Goal: Task Accomplishment & Management: Use online tool/utility

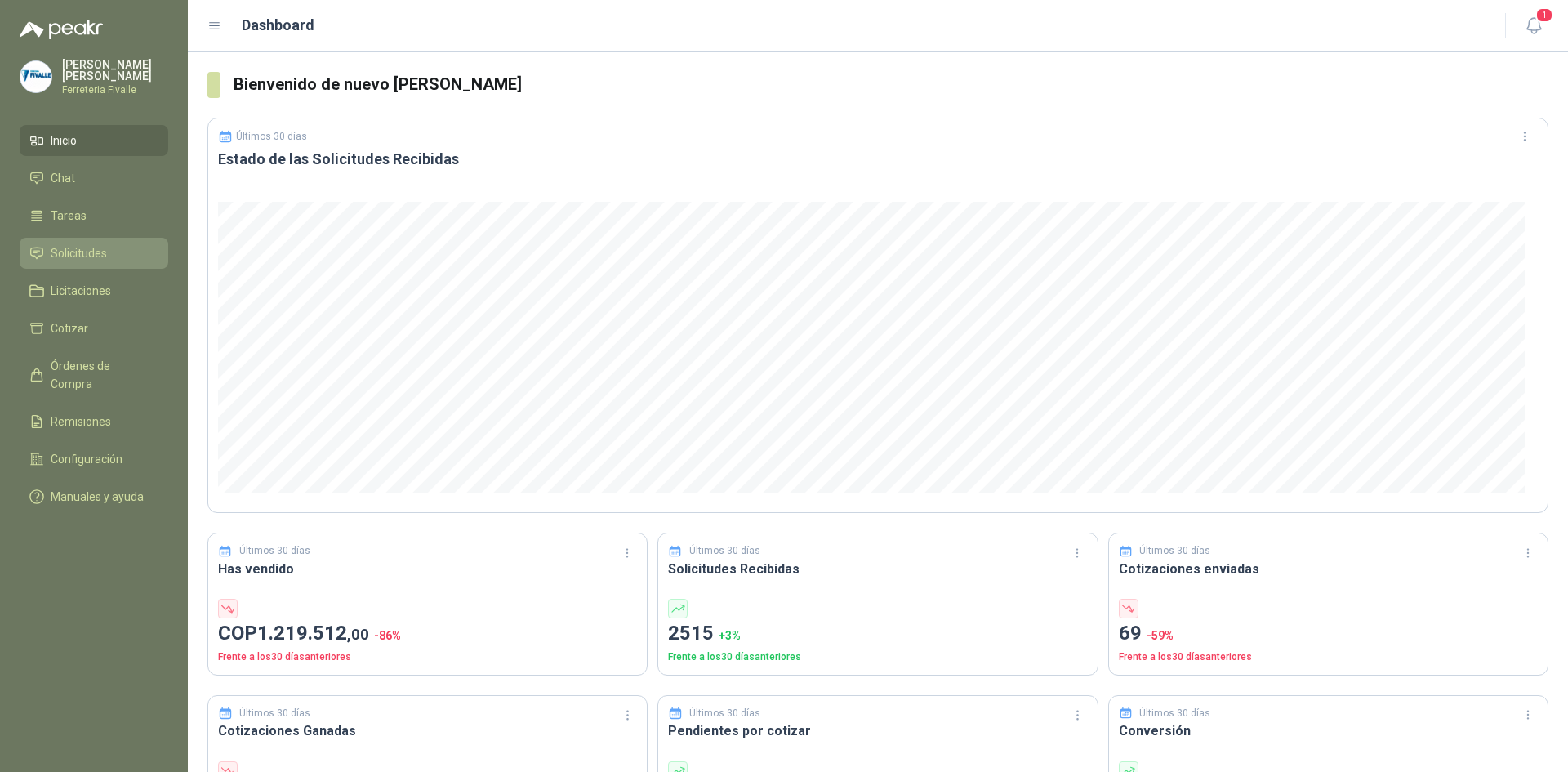
click at [98, 262] on span "Solicitudes" at bounding box center [78, 253] width 56 height 18
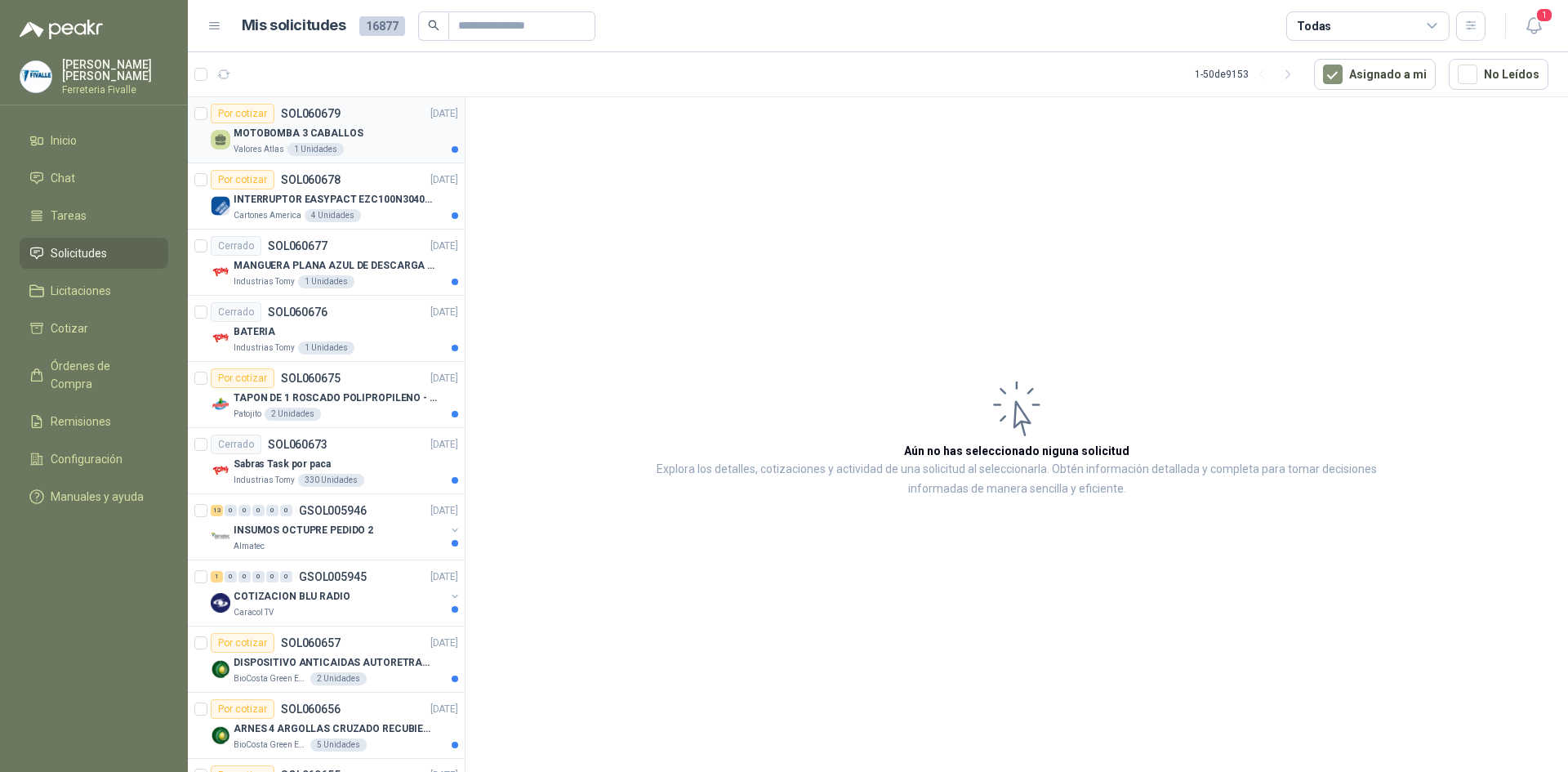
click at [383, 139] on div "MOTOBOMBA 3 CABALLOS" at bounding box center [345, 133] width 225 height 20
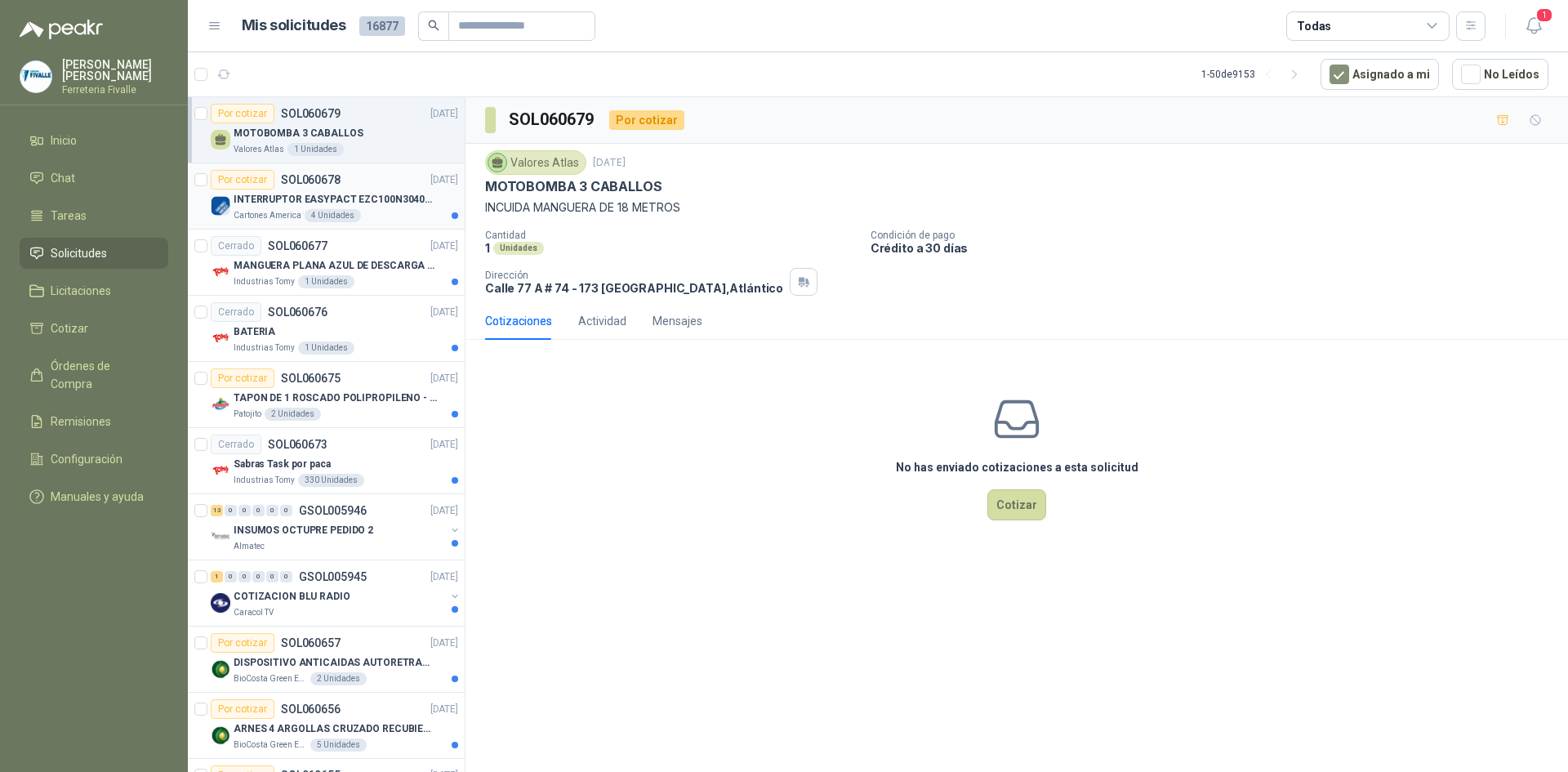
click at [352, 198] on p "INTERRUPTOR EASYPACT EZC100N3040C 40AMP 25K [PERSON_NAME]" at bounding box center [335, 200] width 203 height 15
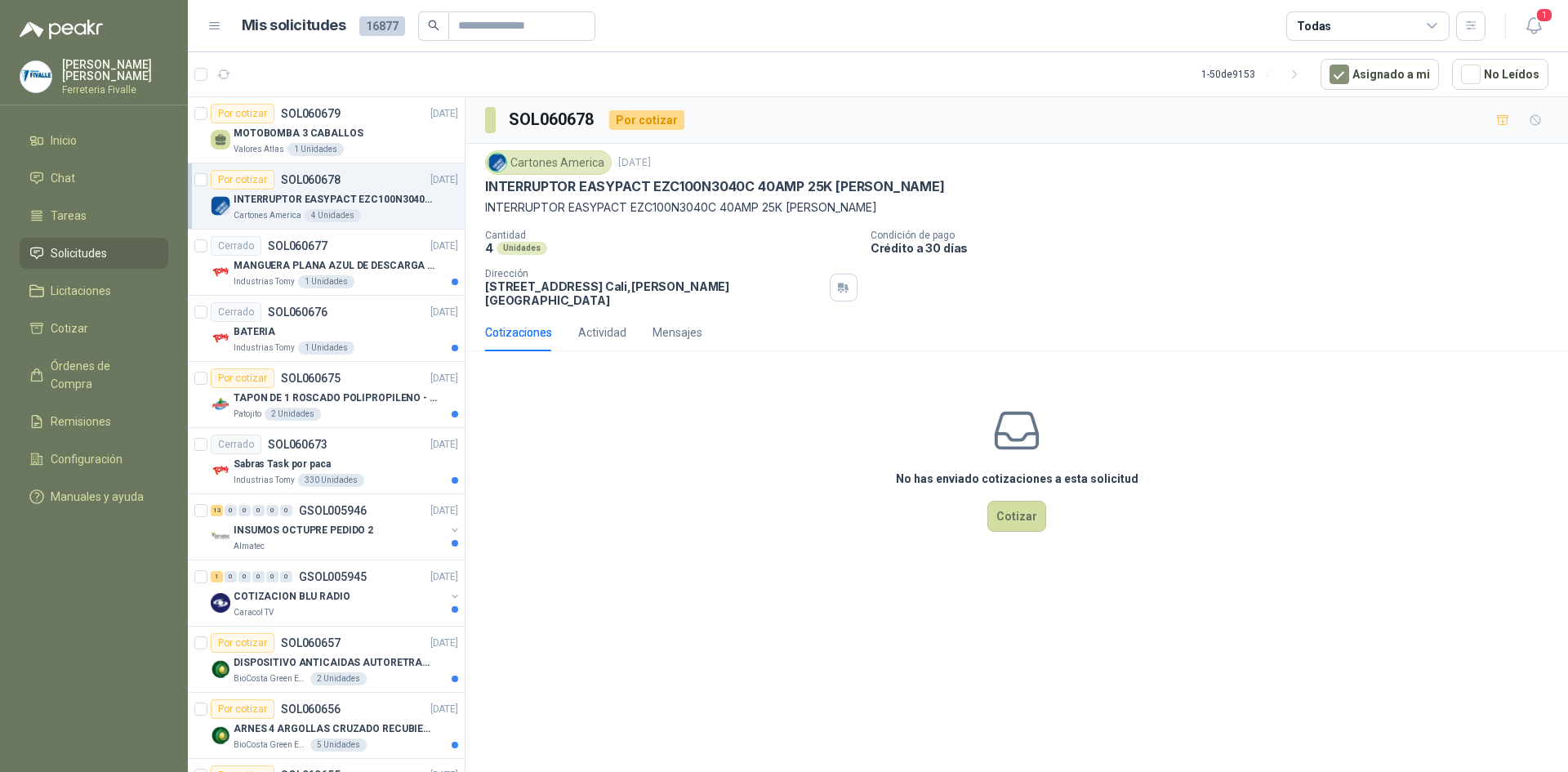
click at [352, 198] on p "INTERRUPTOR EASYPACT EZC100N3040C 40AMP 25K [PERSON_NAME]" at bounding box center [335, 200] width 203 height 15
click at [326, 258] on p "MANGUERA PLANA AZUL DE DESCARGA 60 PSI X 20 METROS CON UNION DE 6” MAS ABRAZADE…" at bounding box center [335, 266] width 203 height 15
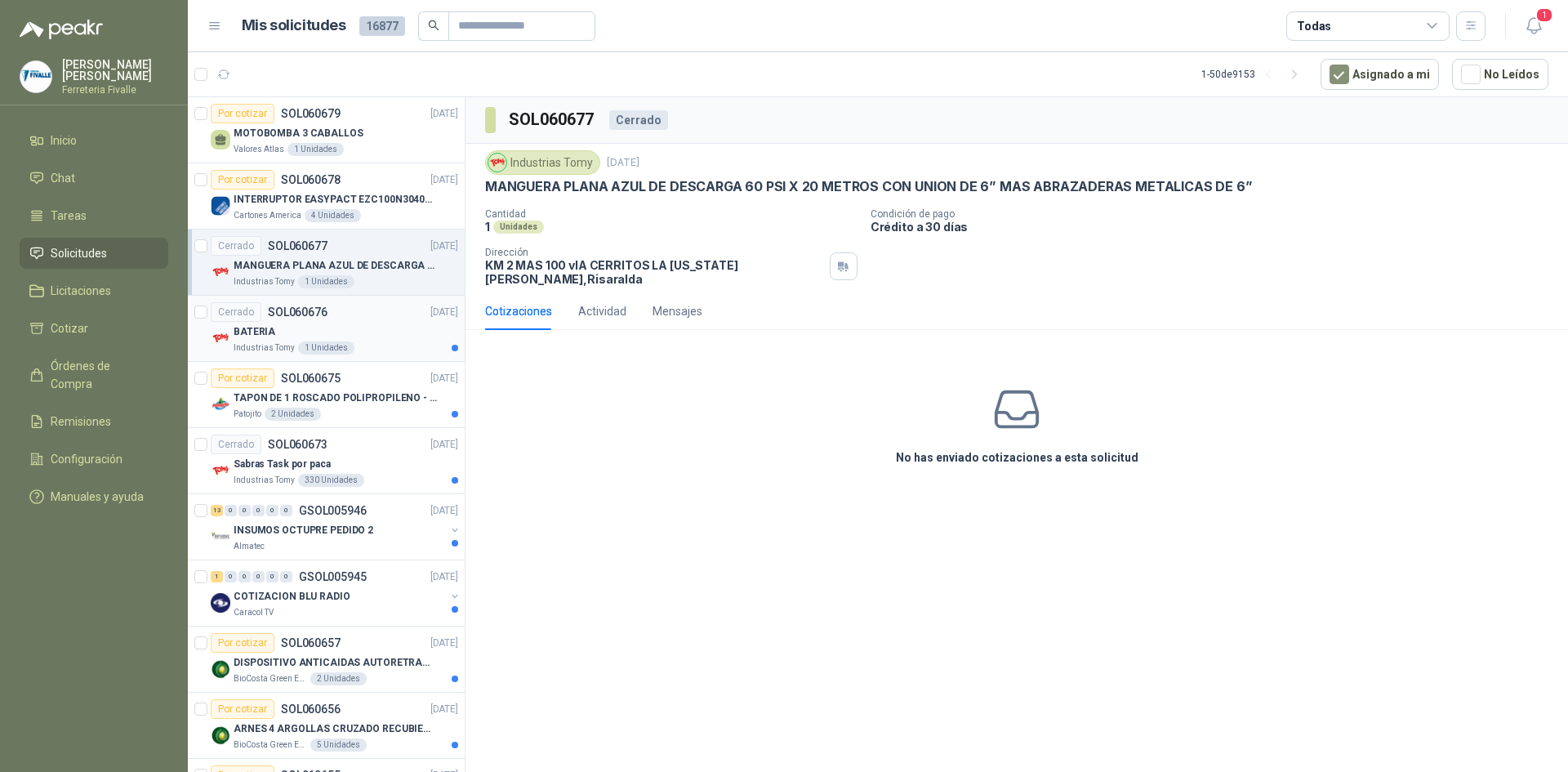
click at [359, 343] on div "Industrias Tomy 1 Unidades" at bounding box center [345, 348] width 225 height 13
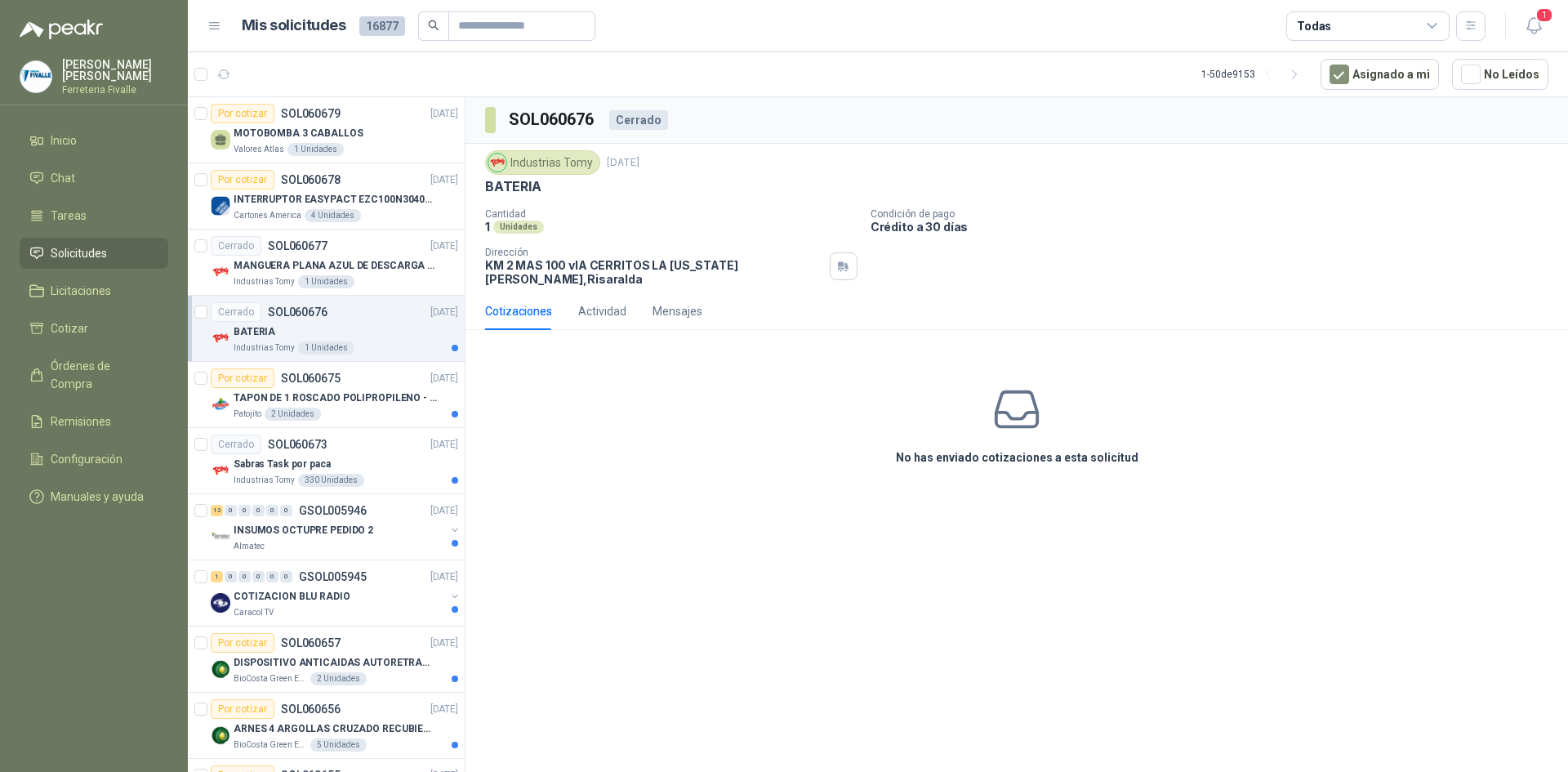
click at [359, 341] on div "BATERIA Industrias Tomy 1 Unidades" at bounding box center [345, 338] width 225 height 33
click at [372, 380] on div "Por cotizar SOL060675 [DATE]" at bounding box center [334, 378] width 247 height 20
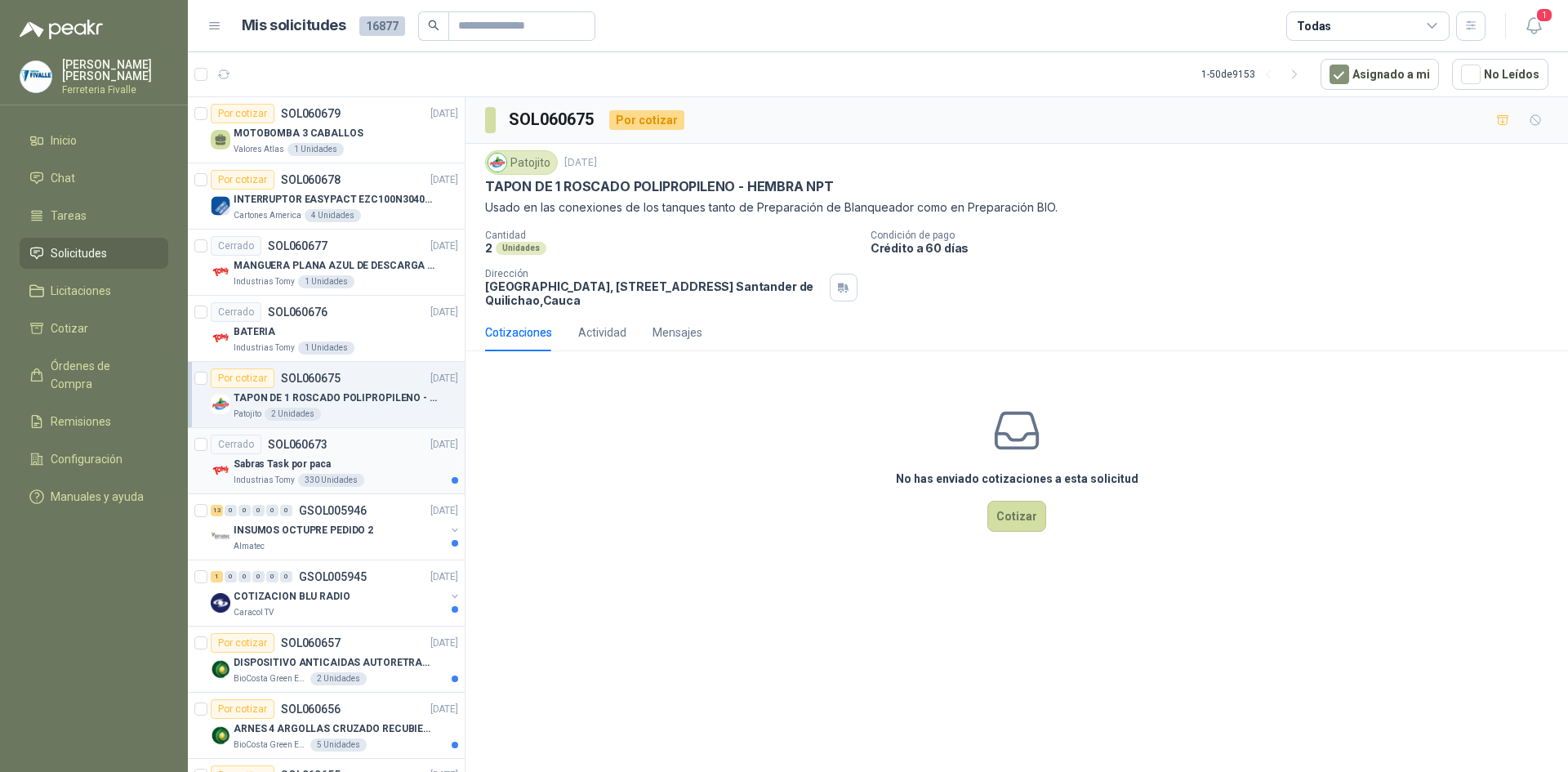
click at [385, 470] on div "Sabras Task por paca" at bounding box center [345, 464] width 225 height 20
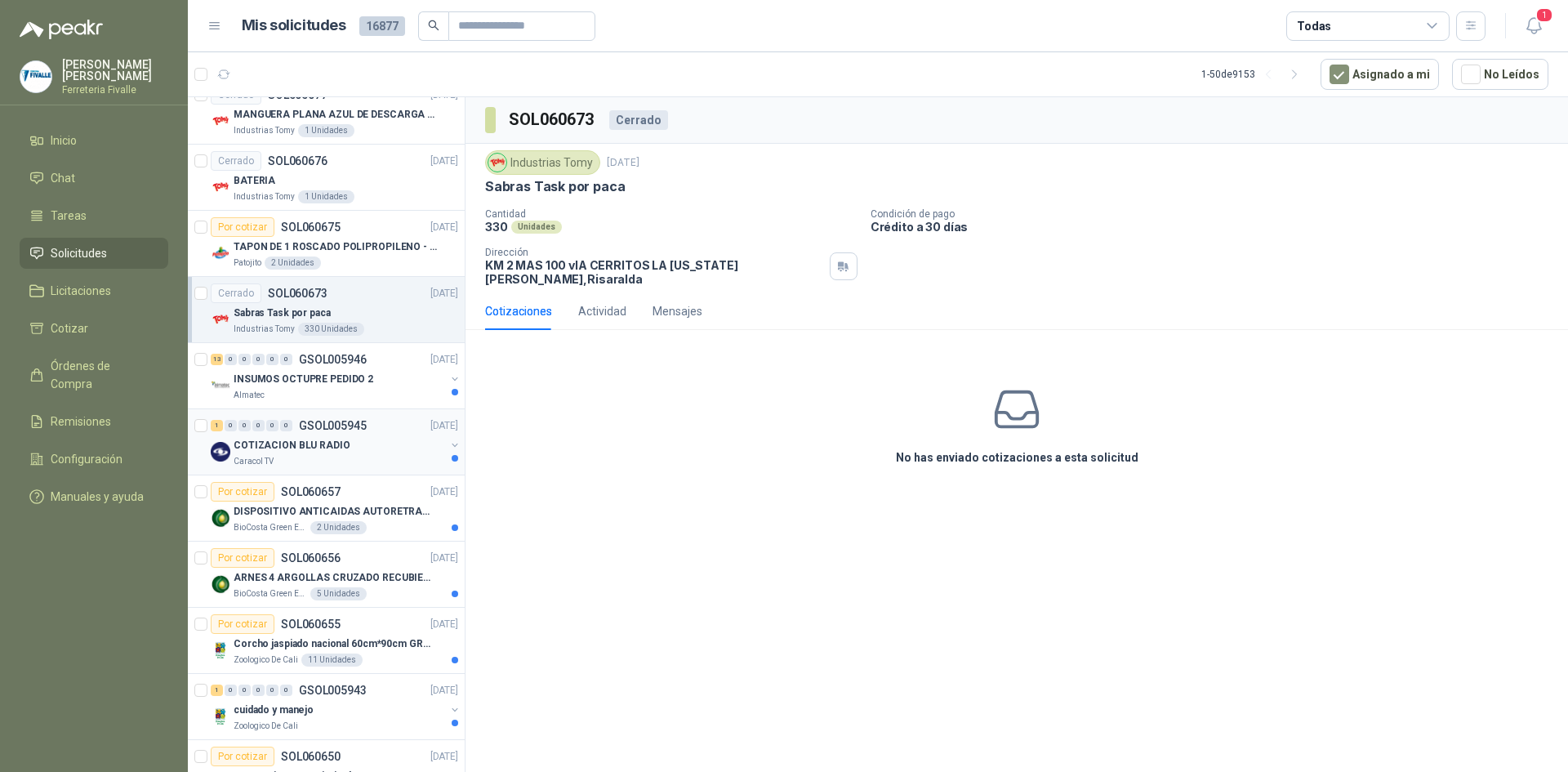
scroll to position [164, 0]
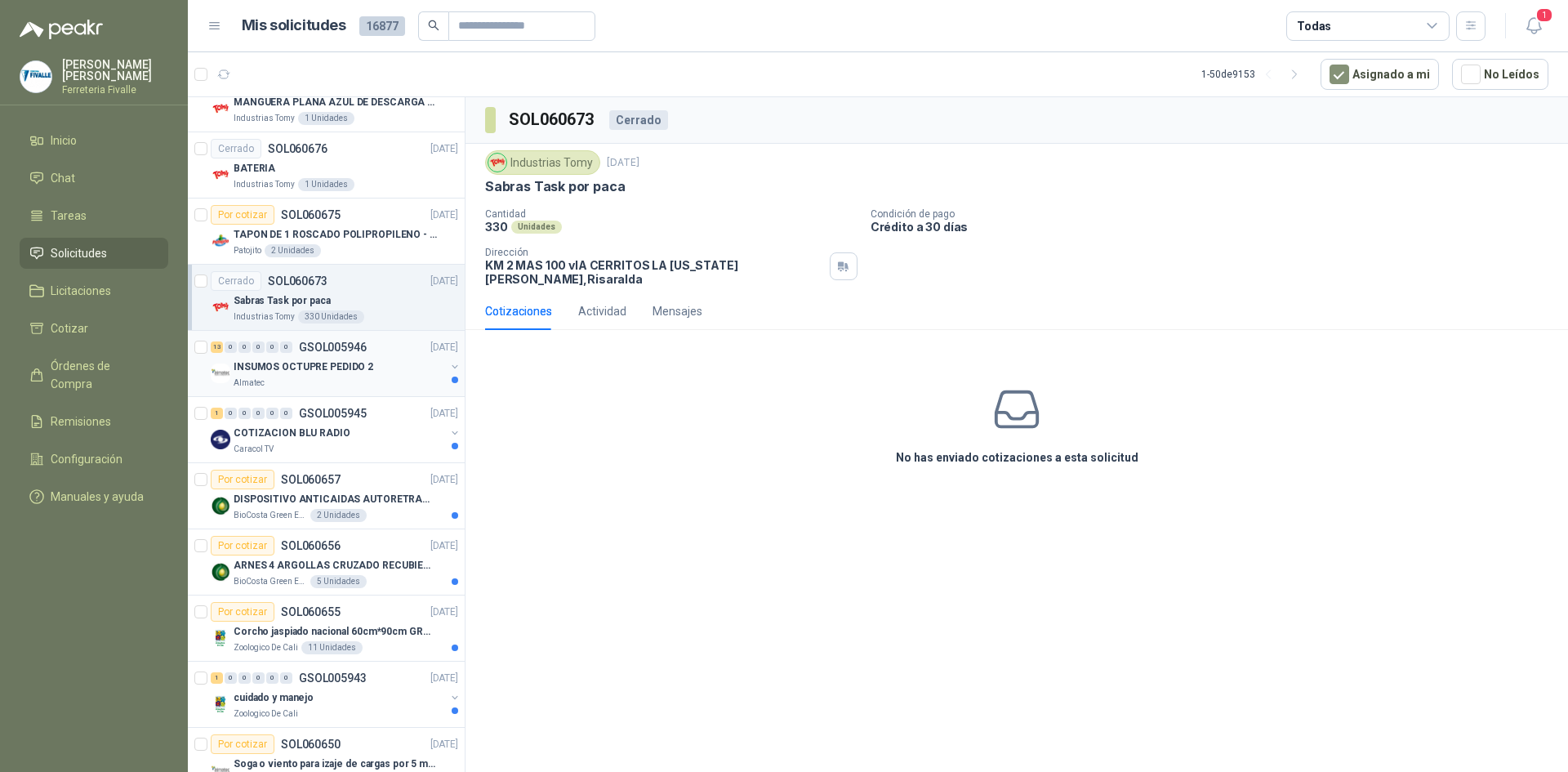
click at [392, 392] on div "13 0 0 0 0 0 GSOL005946 [DATE] INSUMOS OCTUPRE PEDIDO 2 Almatec" at bounding box center [326, 363] width 277 height 66
click at [404, 374] on div "INSUMOS OCTUPRE PEDIDO 2" at bounding box center [339, 367] width 212 height 20
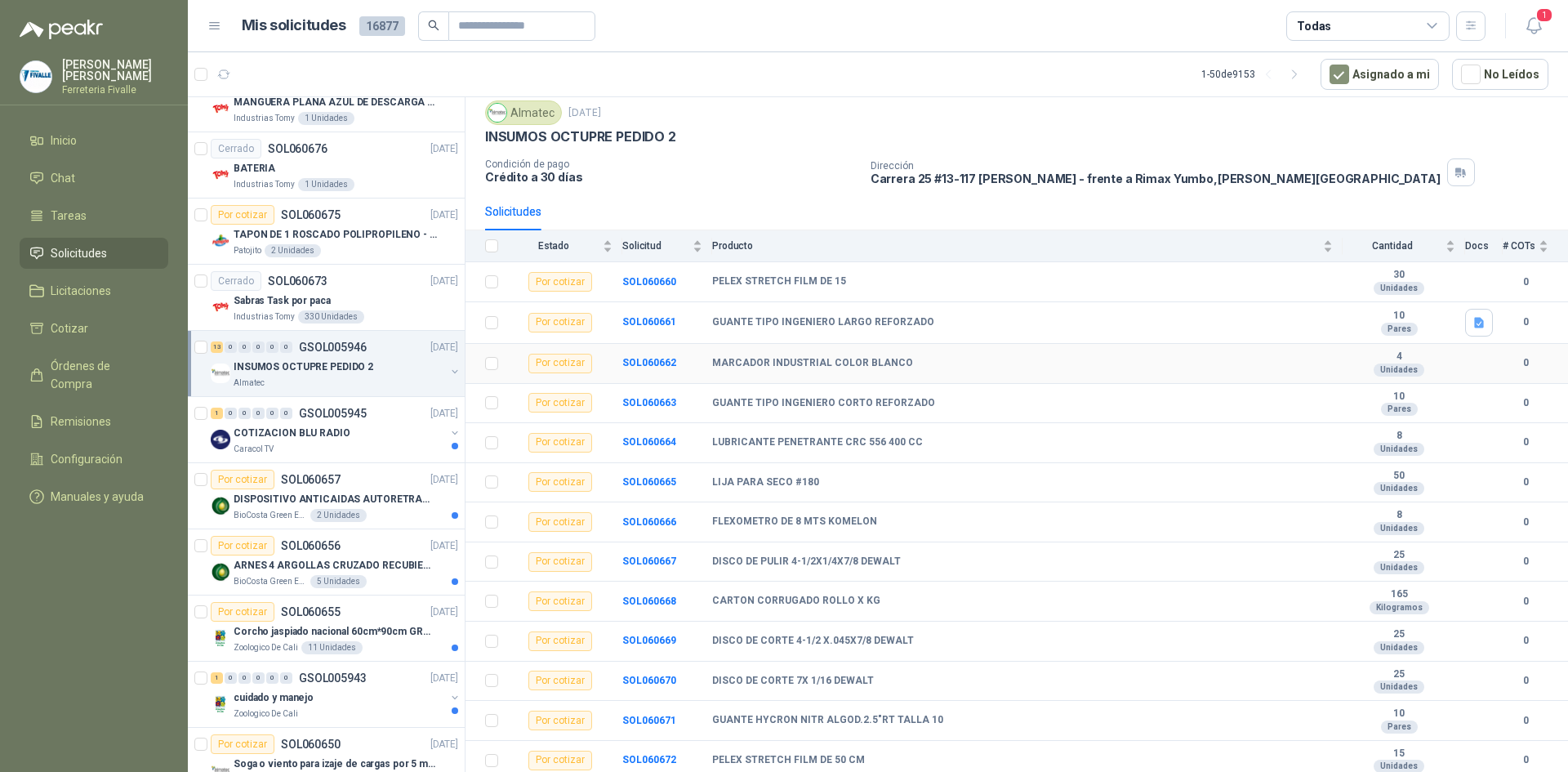
scroll to position [56, 0]
click at [811, 633] on b "DISCO DE CORTE 4-1/2 X.045X7/8 DEWALT" at bounding box center [812, 638] width 201 height 13
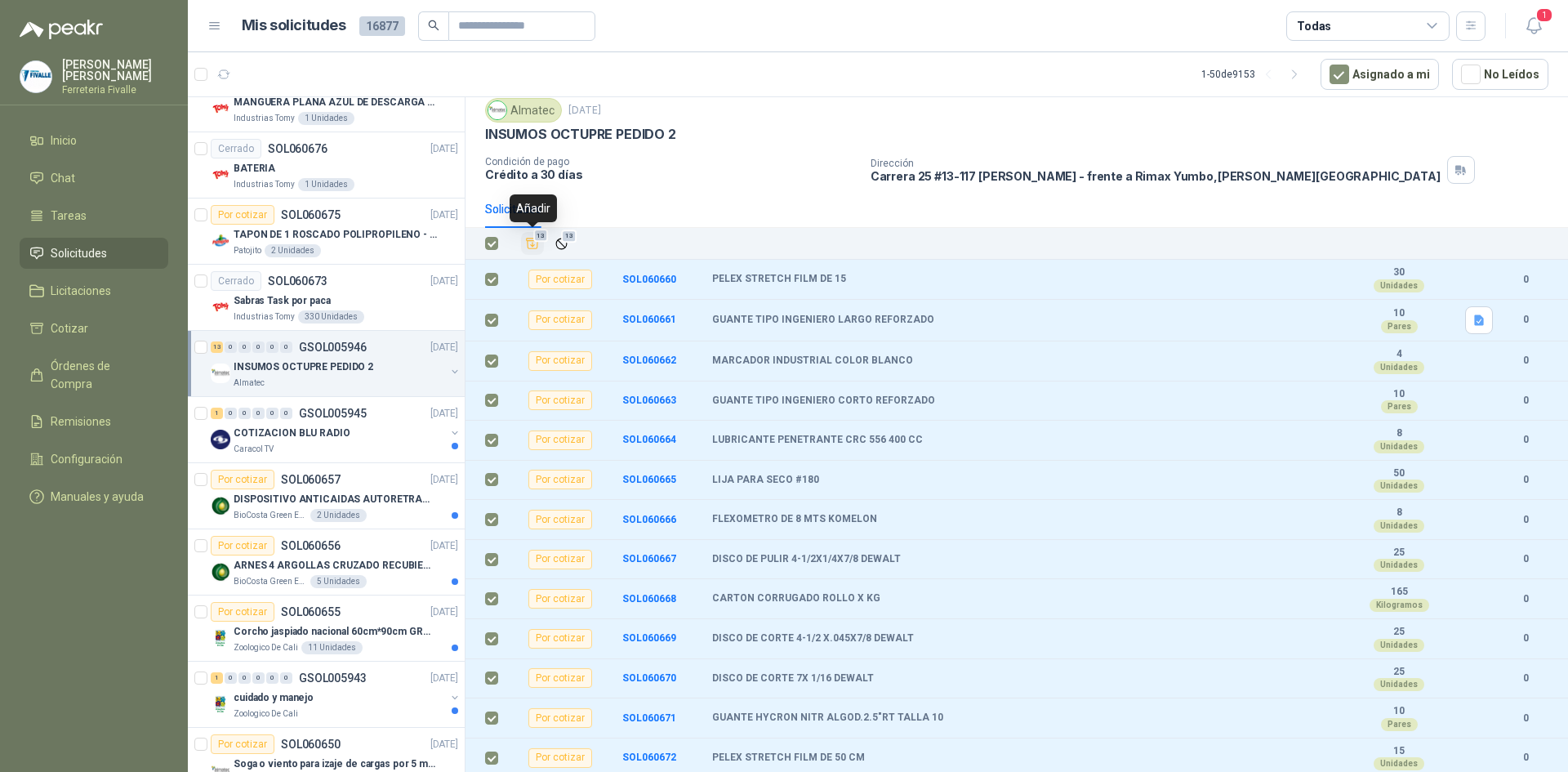
click at [539, 250] on icon "Añadir" at bounding box center [532, 243] width 15 height 15
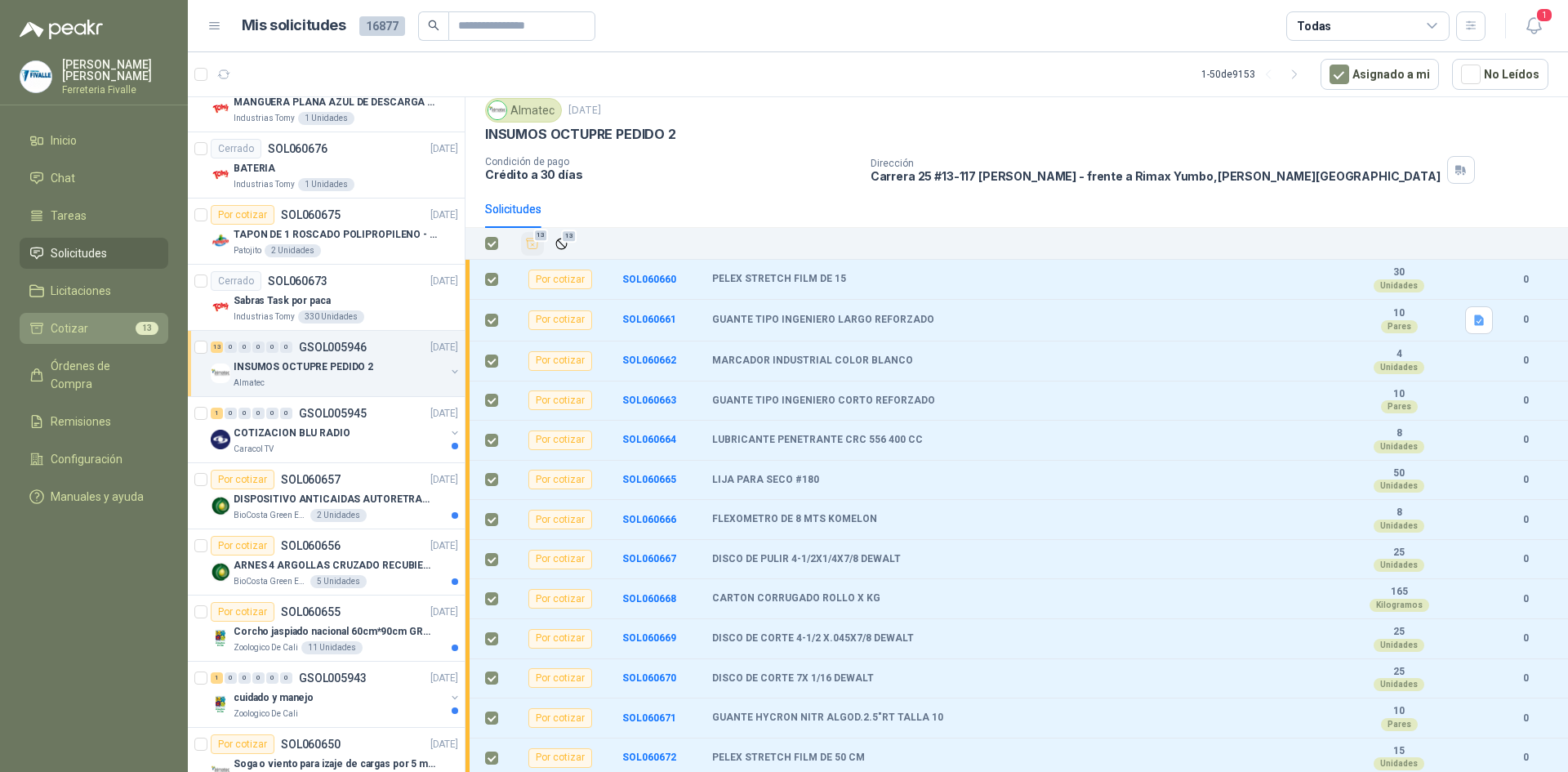
click at [130, 337] on li "Cotizar 13" at bounding box center [94, 328] width 129 height 18
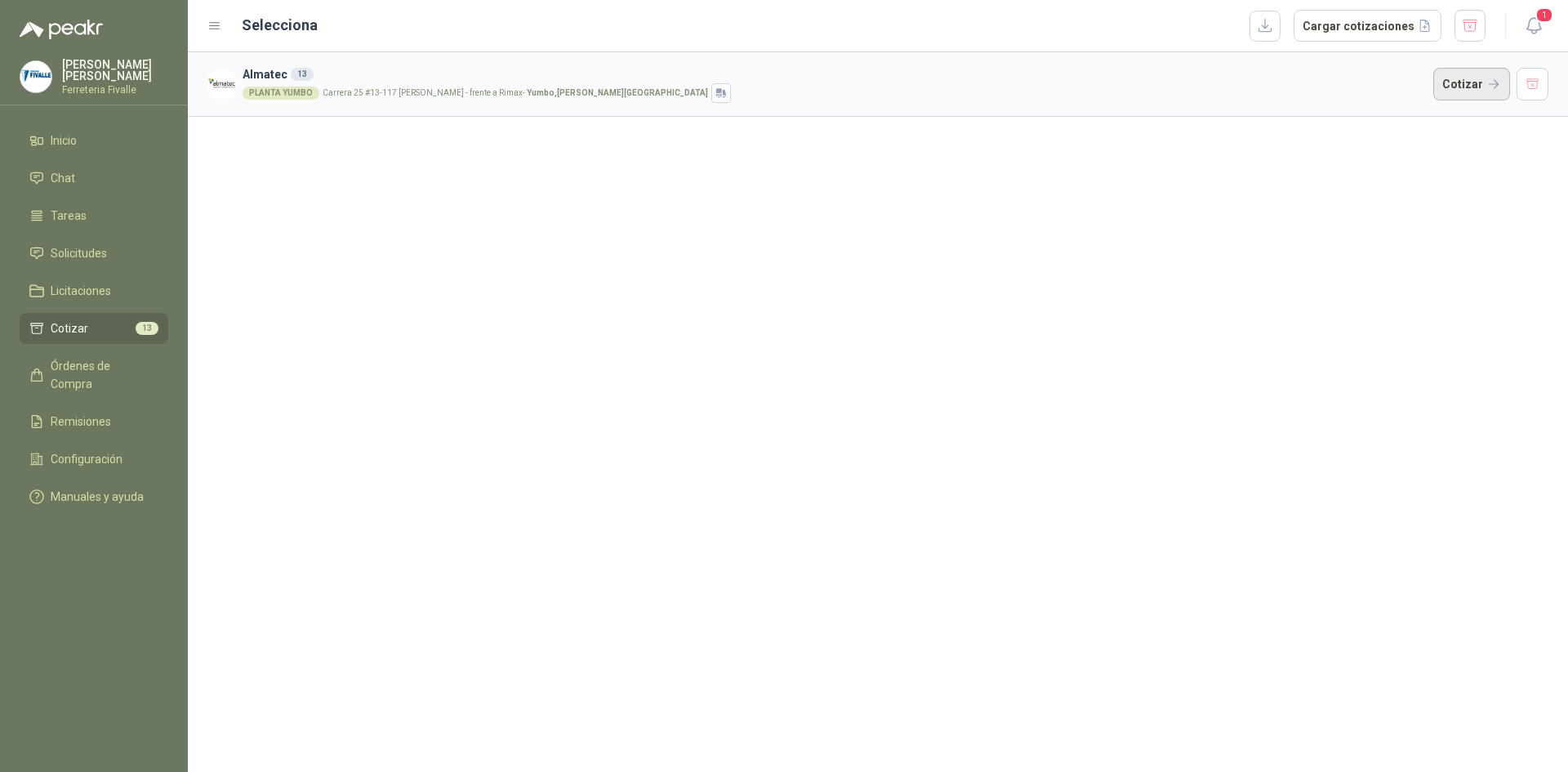
click at [1488, 77] on button "Cotizar" at bounding box center [1471, 84] width 77 height 33
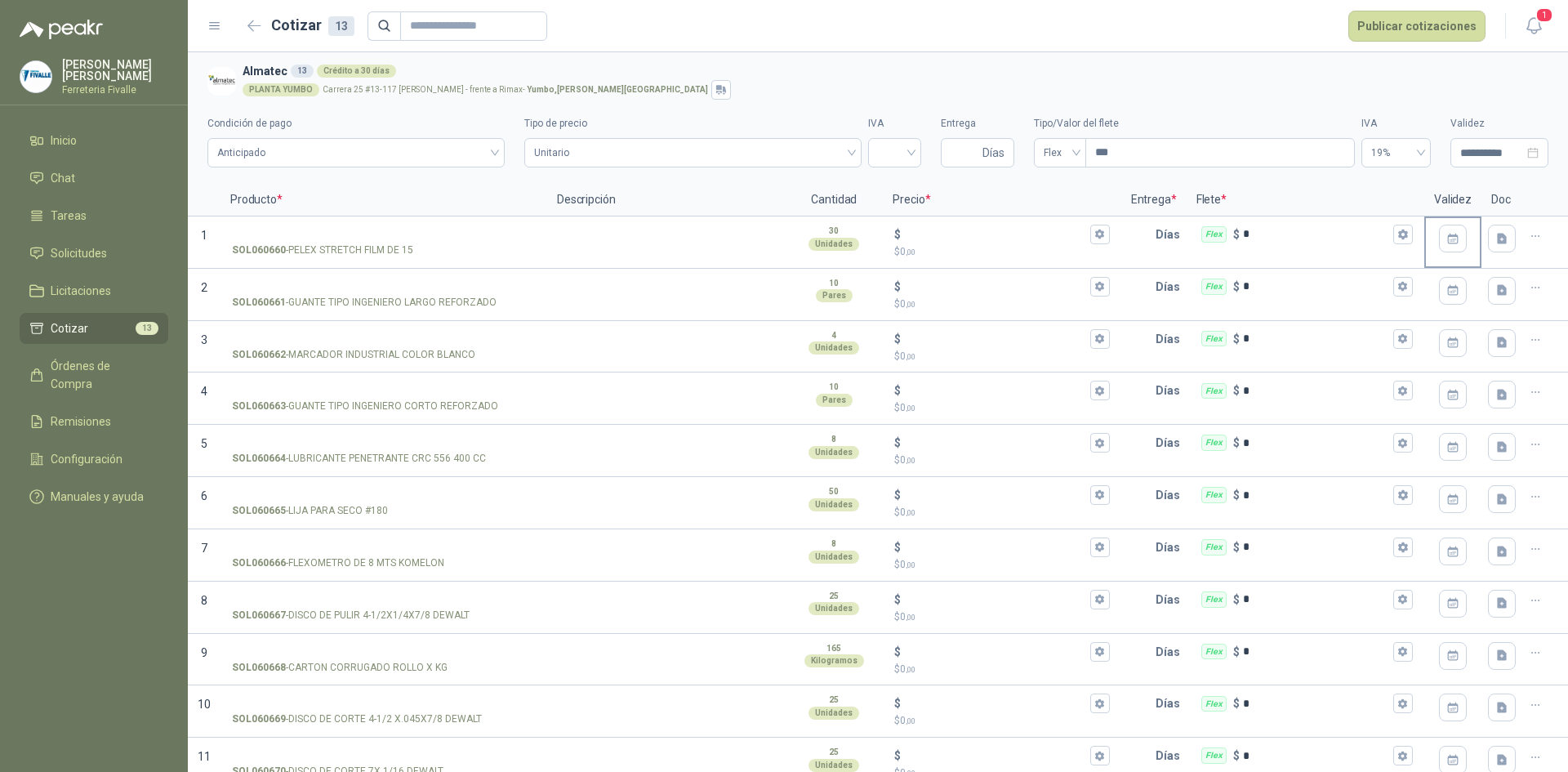
scroll to position [122, 0]
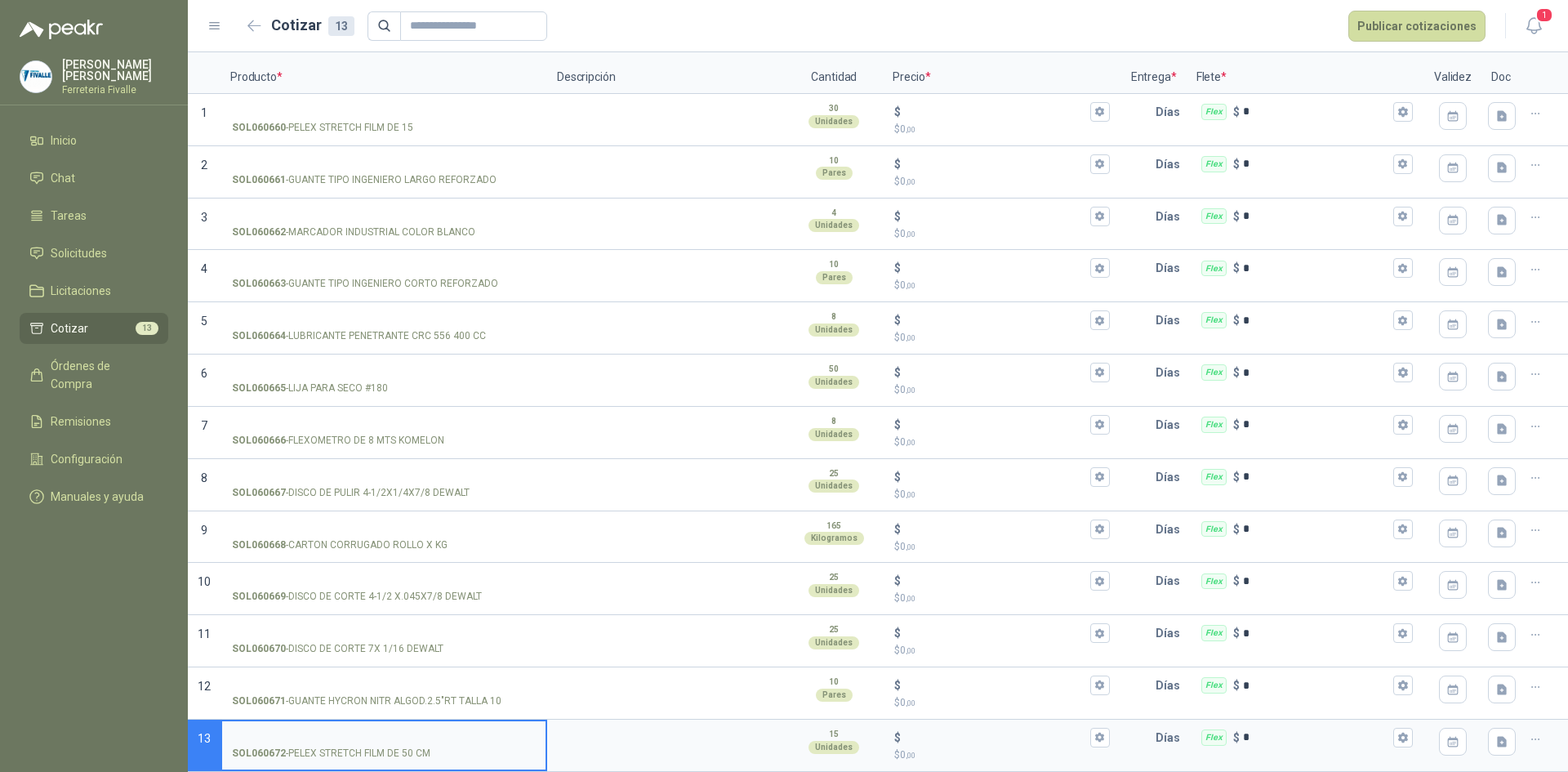
click at [1240, 25] on form "Cotizar 13 Publicar cotizaciones" at bounding box center [864, 26] width 1244 height 31
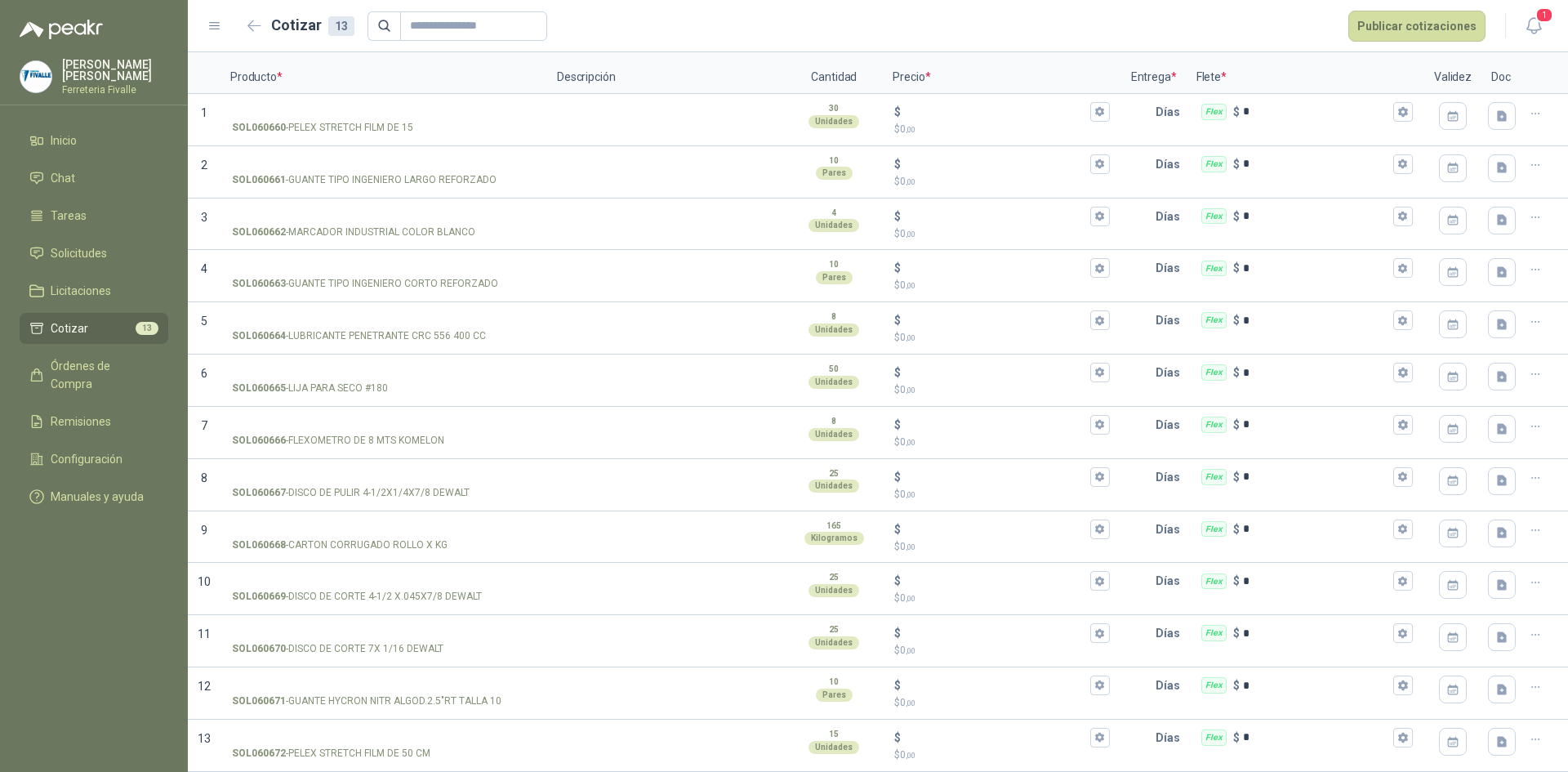
click at [273, 26] on h2 "Cotizar 13" at bounding box center [312, 25] width 83 height 23
click at [265, 25] on button "button" at bounding box center [255, 26] width 26 height 26
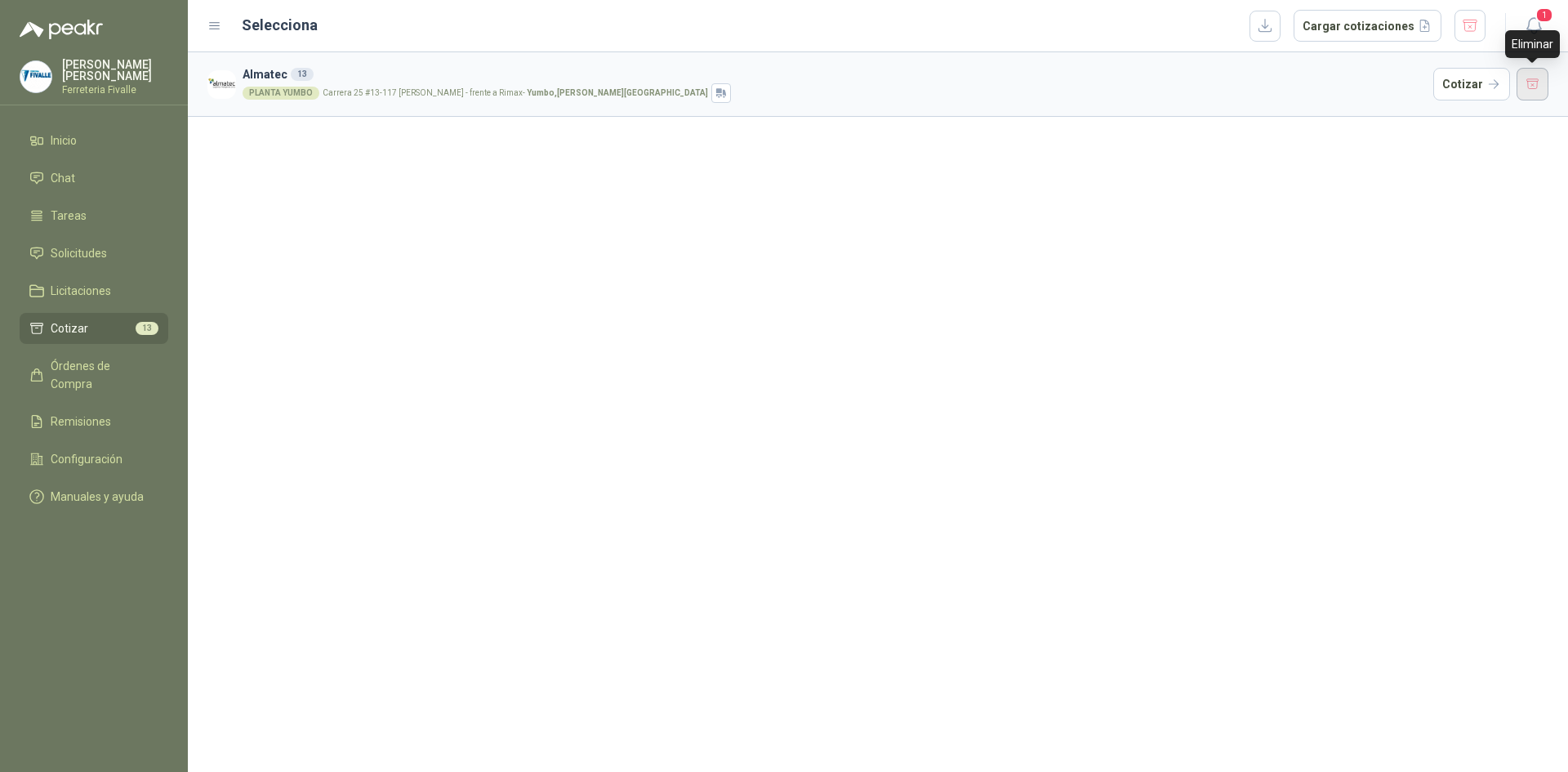
click at [1536, 83] on button "button" at bounding box center [1533, 84] width 33 height 33
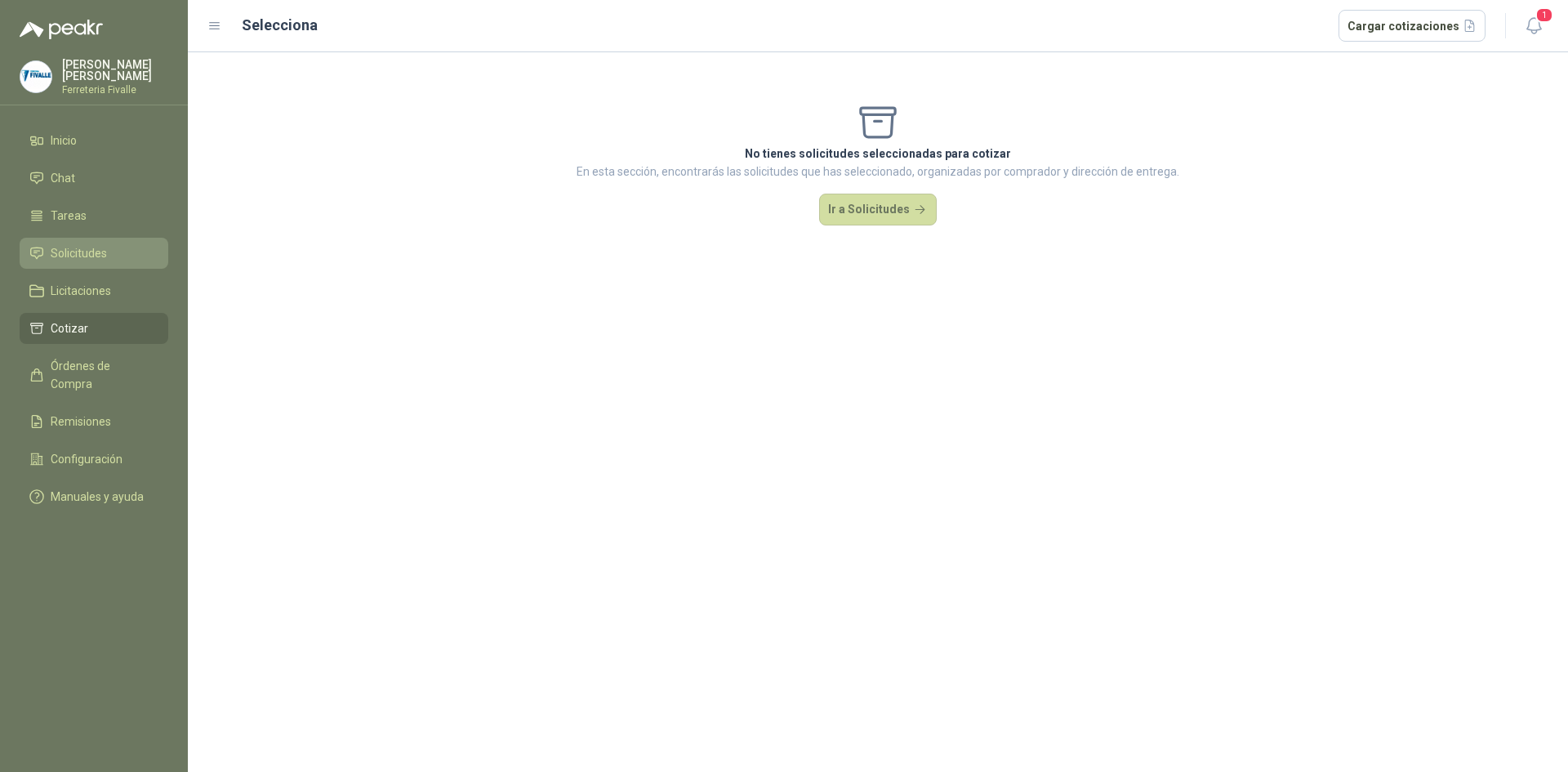
click at [85, 262] on span "Solicitudes" at bounding box center [78, 253] width 56 height 18
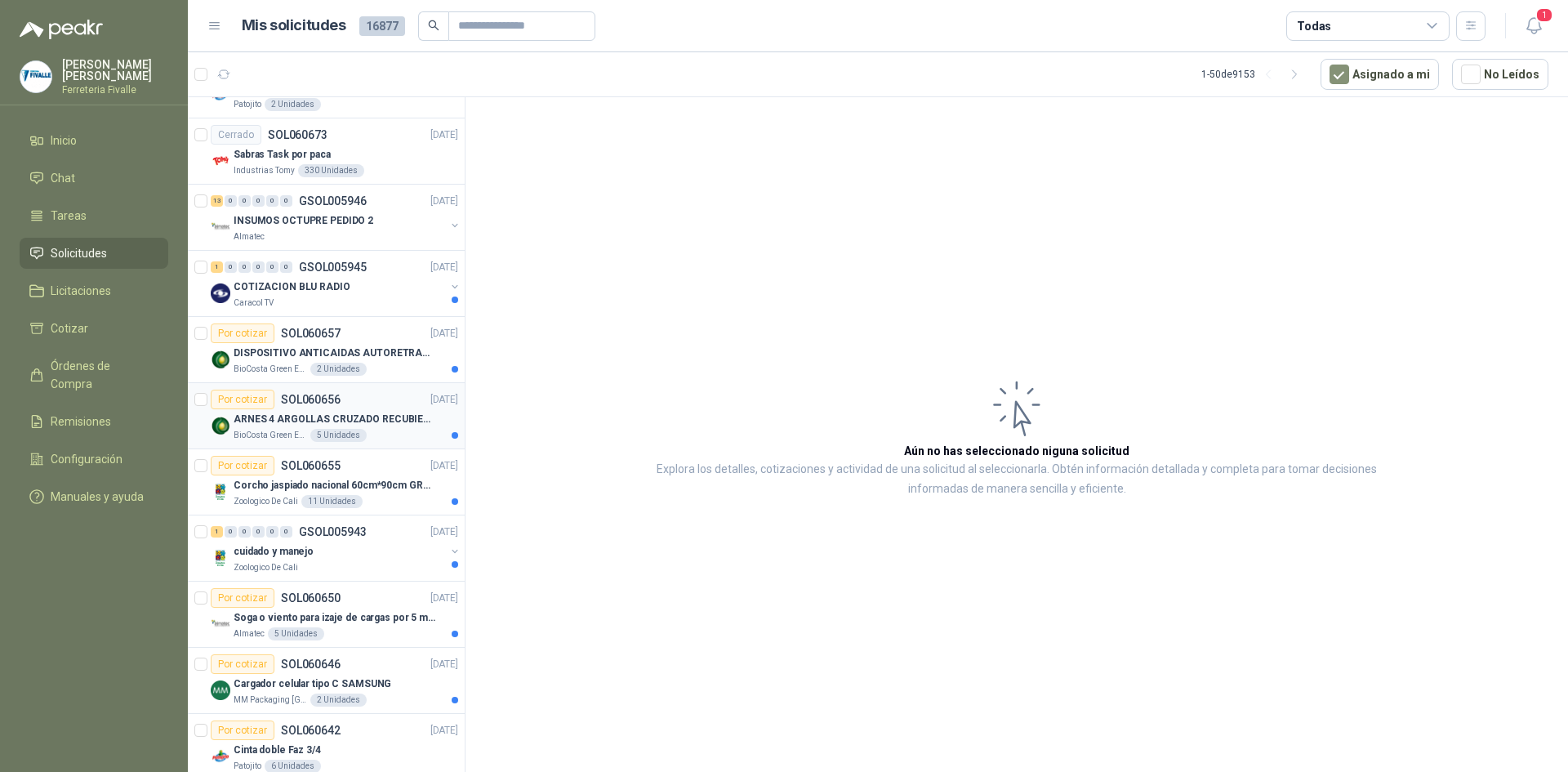
scroll to position [327, 0]
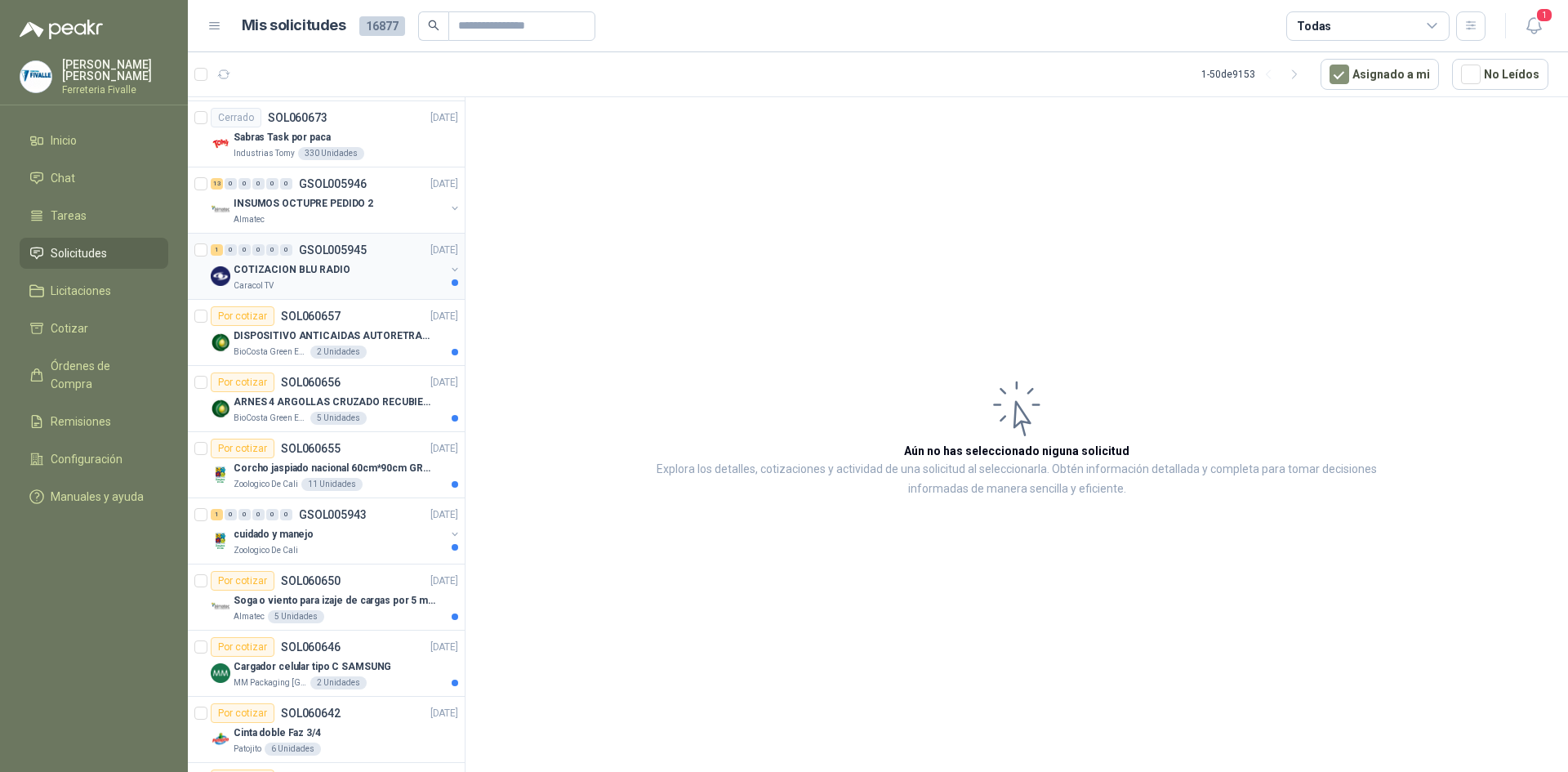
click at [336, 242] on div "1 0 0 0 0 0 GSOL005945 [DATE]" at bounding box center [336, 250] width 250 height 20
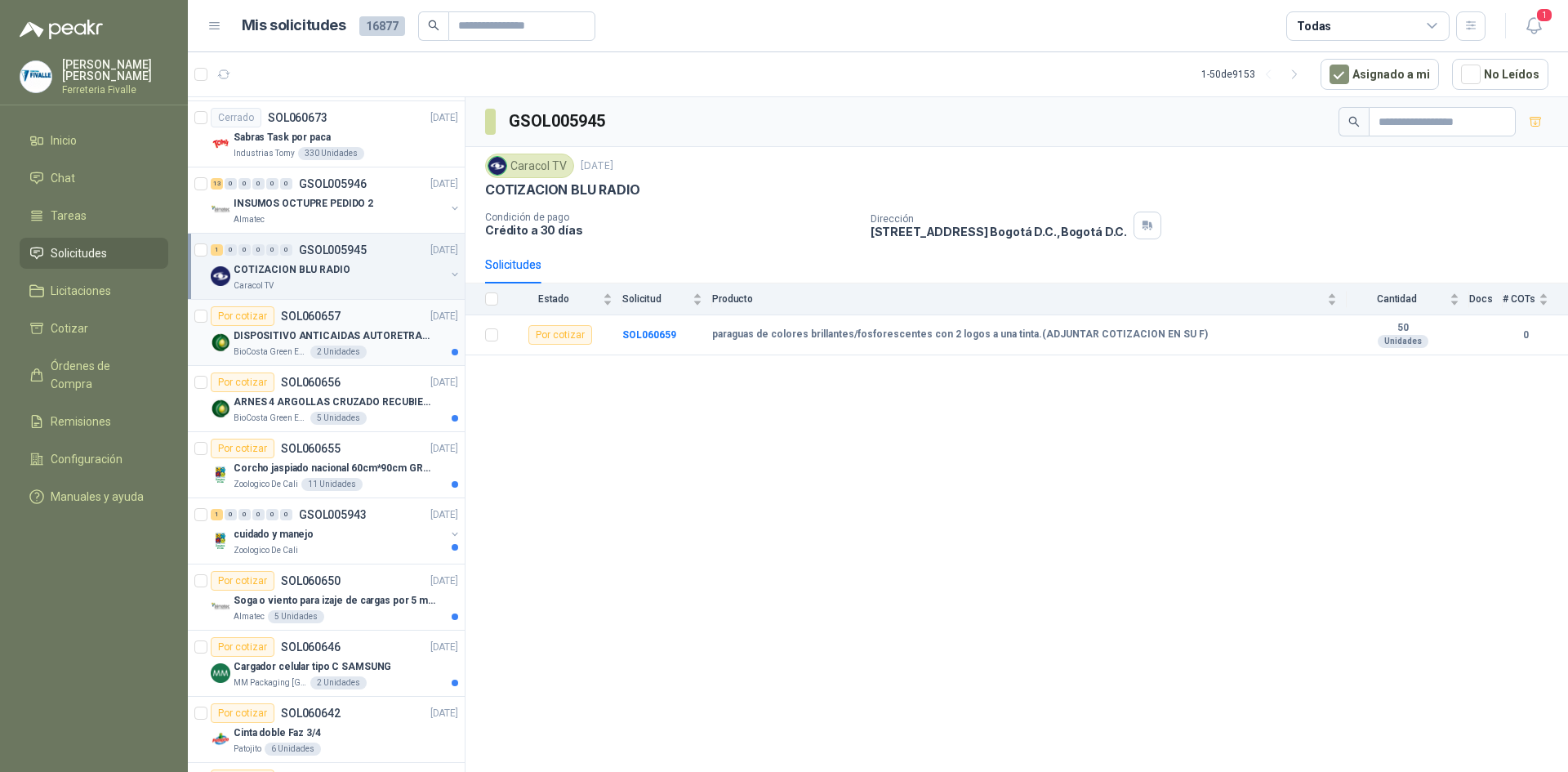
click at [347, 343] on p "DISPOSITIVO ANTICAIDAS AUTORETRACTIL" at bounding box center [335, 336] width 203 height 15
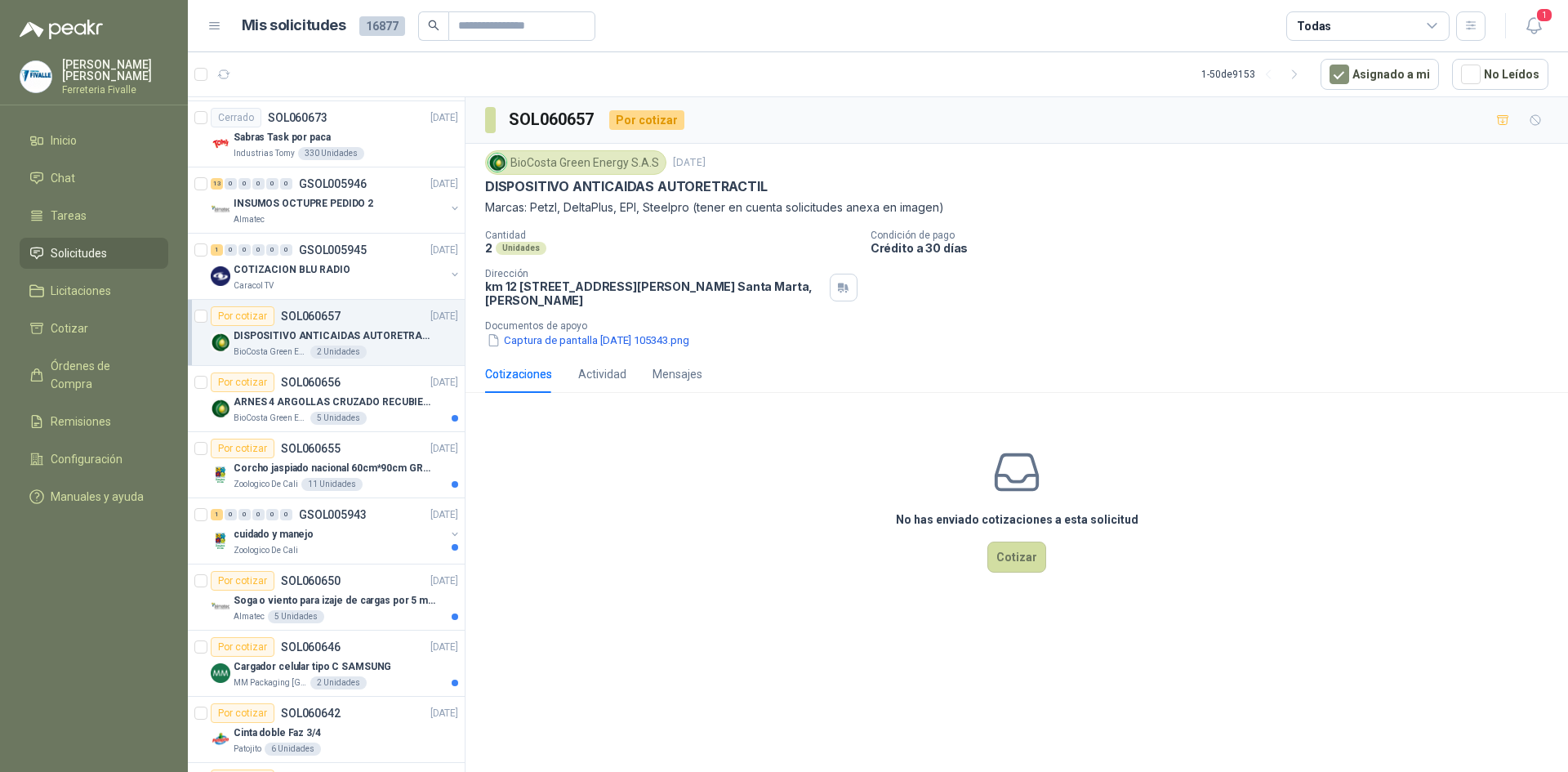
click at [347, 341] on p "DISPOSITIVO ANTICAIDAS AUTORETRACTIL" at bounding box center [335, 336] width 203 height 15
click at [363, 411] on div "BioCosta Green Energy S.A.S 5 Unidades" at bounding box center [345, 417] width 225 height 13
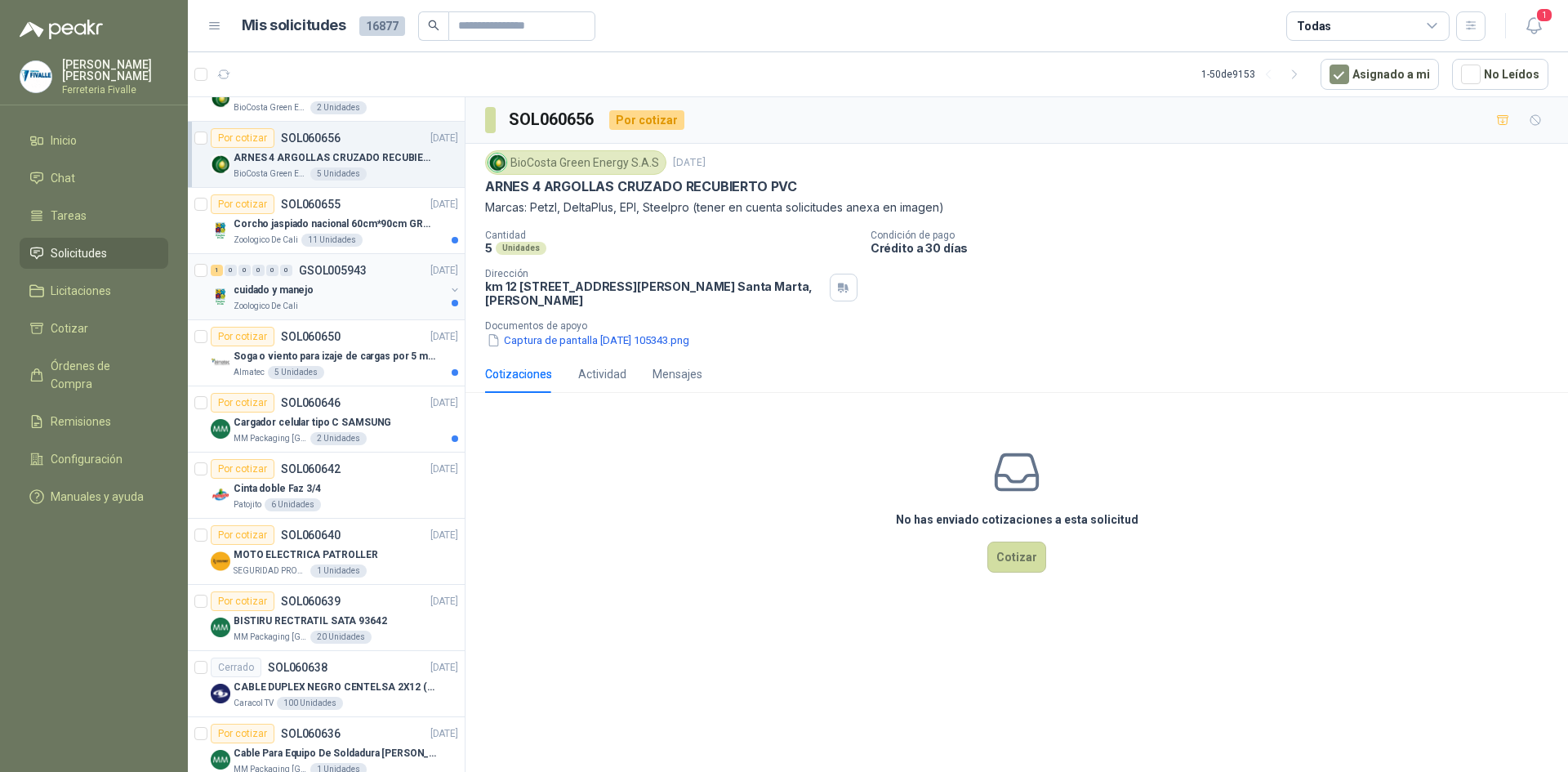
scroll to position [571, 0]
click at [383, 255] on div "1 0 0 0 0 0 GSOL005943 [DATE] cuidado y manejo Zoologico De Cali" at bounding box center [326, 286] width 277 height 66
click at [383, 246] on article "Por cotizar SOL060655 [DATE] Corcho jaspiado nacional 60cm*90cm GROSOR 8MM Zool…" at bounding box center [326, 219] width 277 height 66
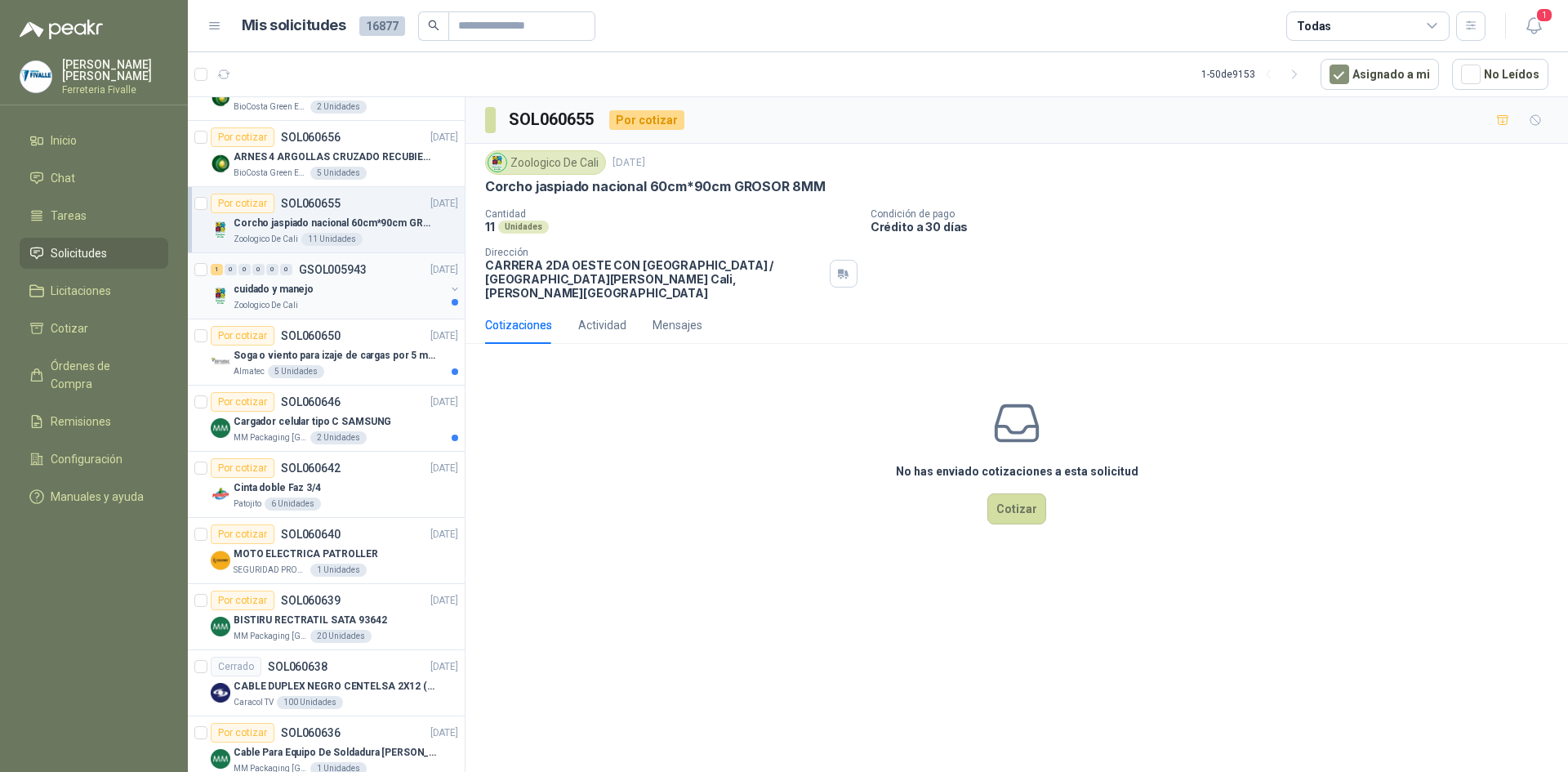
click at [387, 281] on div "cuidado y manejo" at bounding box center [339, 288] width 212 height 20
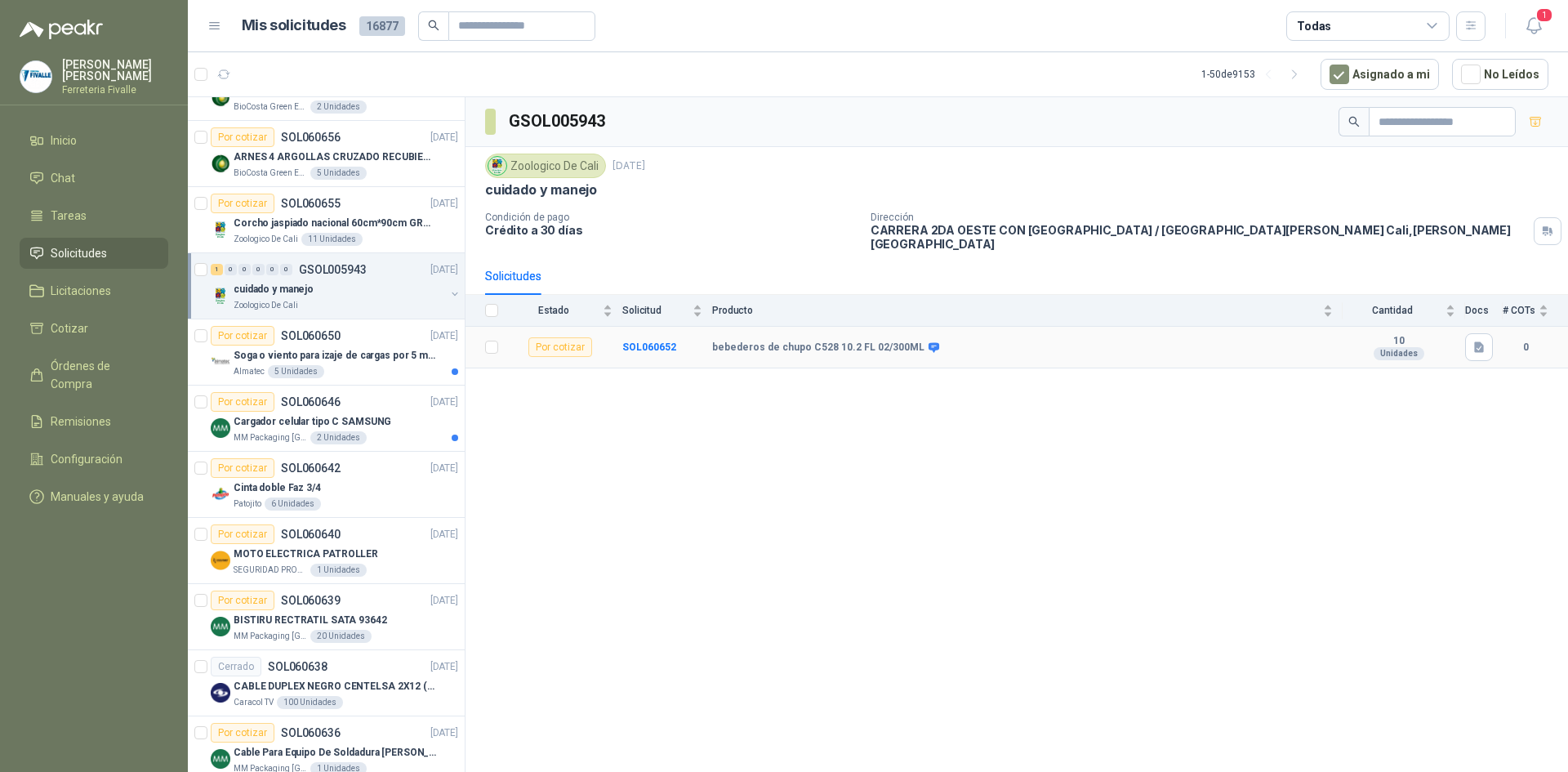
click at [1464, 349] on td "10 Unidades" at bounding box center [1404, 348] width 122 height 41
click at [1474, 343] on icon "button" at bounding box center [1478, 348] width 9 height 10
click at [1441, 297] on button "bebederos de chupo.png" at bounding box center [1411, 300] width 141 height 17
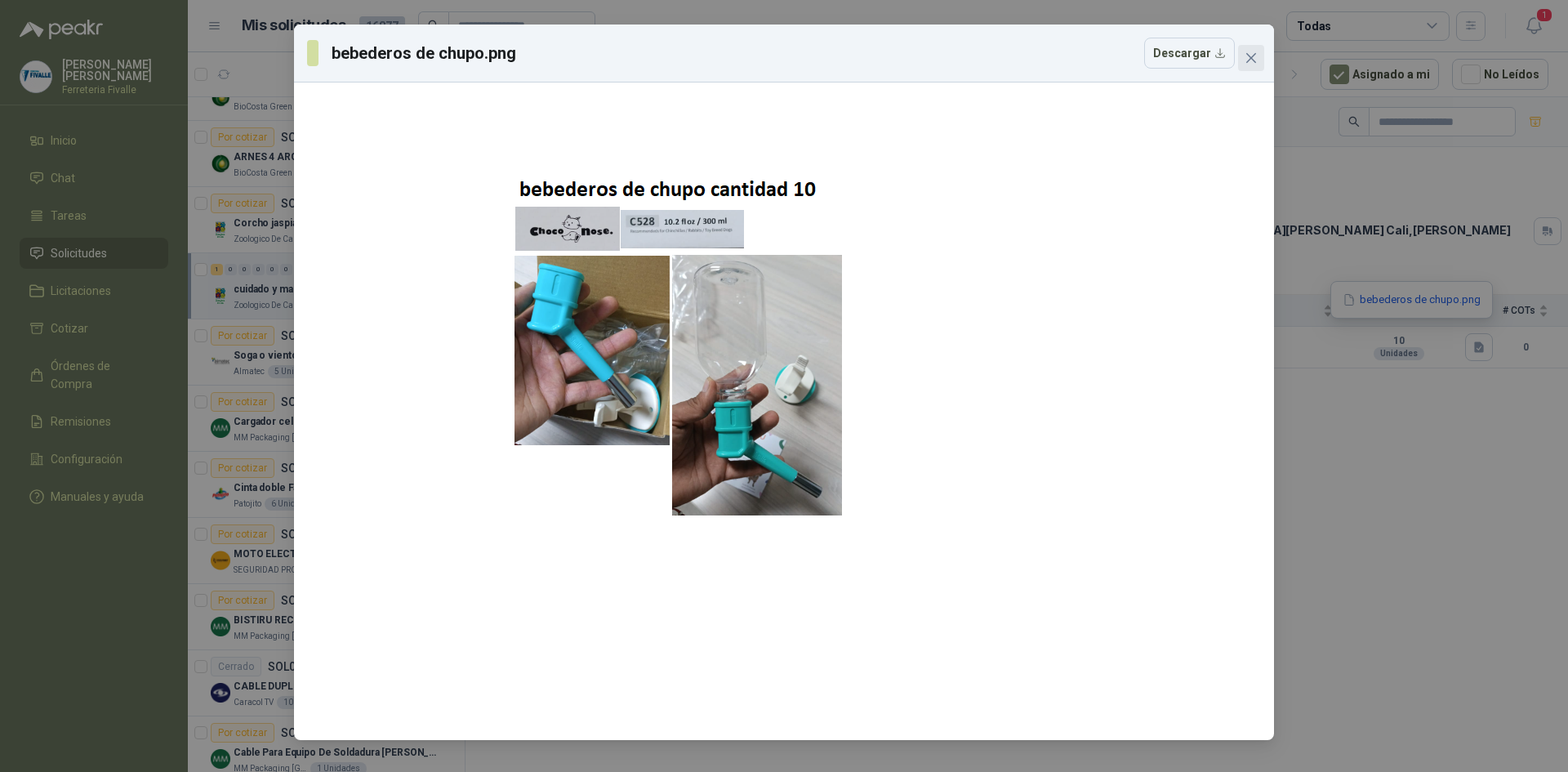
click at [1251, 54] on icon "close" at bounding box center [1250, 58] width 13 height 13
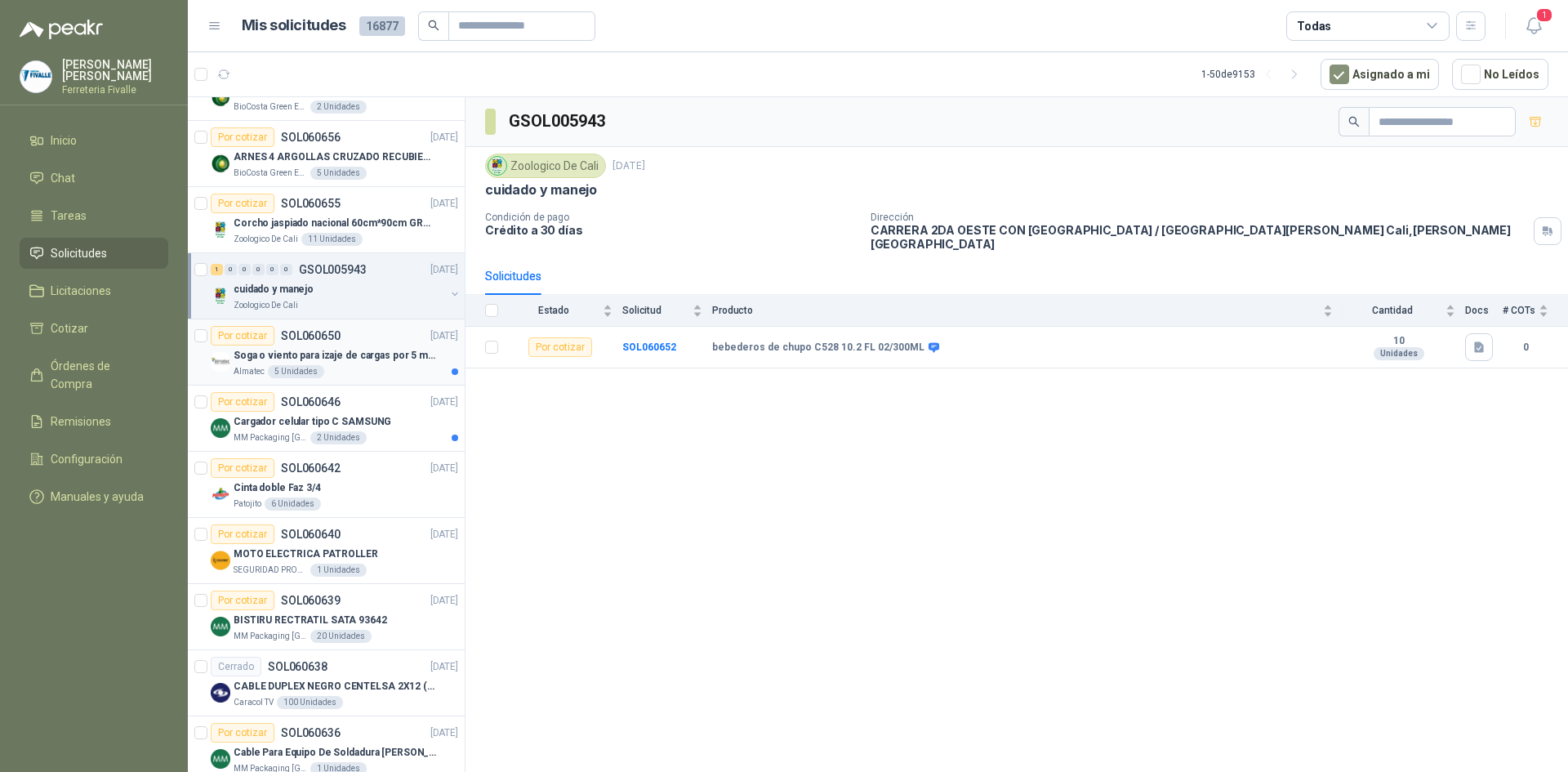
click at [374, 363] on div "Soga o viento para izaje de cargas por 5 metros" at bounding box center [345, 355] width 225 height 20
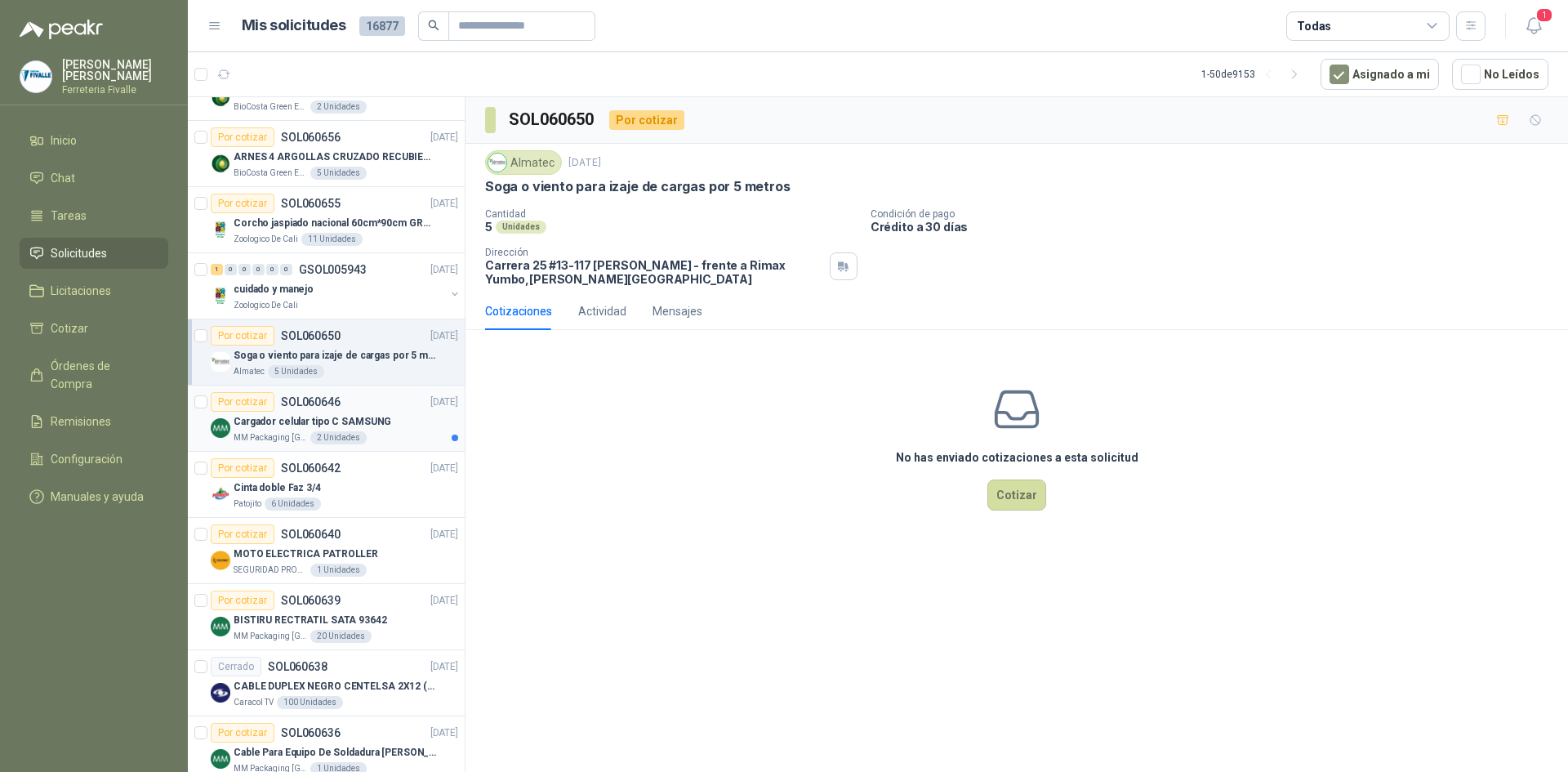
click at [311, 434] on div "2 Unidades" at bounding box center [338, 437] width 56 height 13
